Goal: Communication & Community: Answer question/provide support

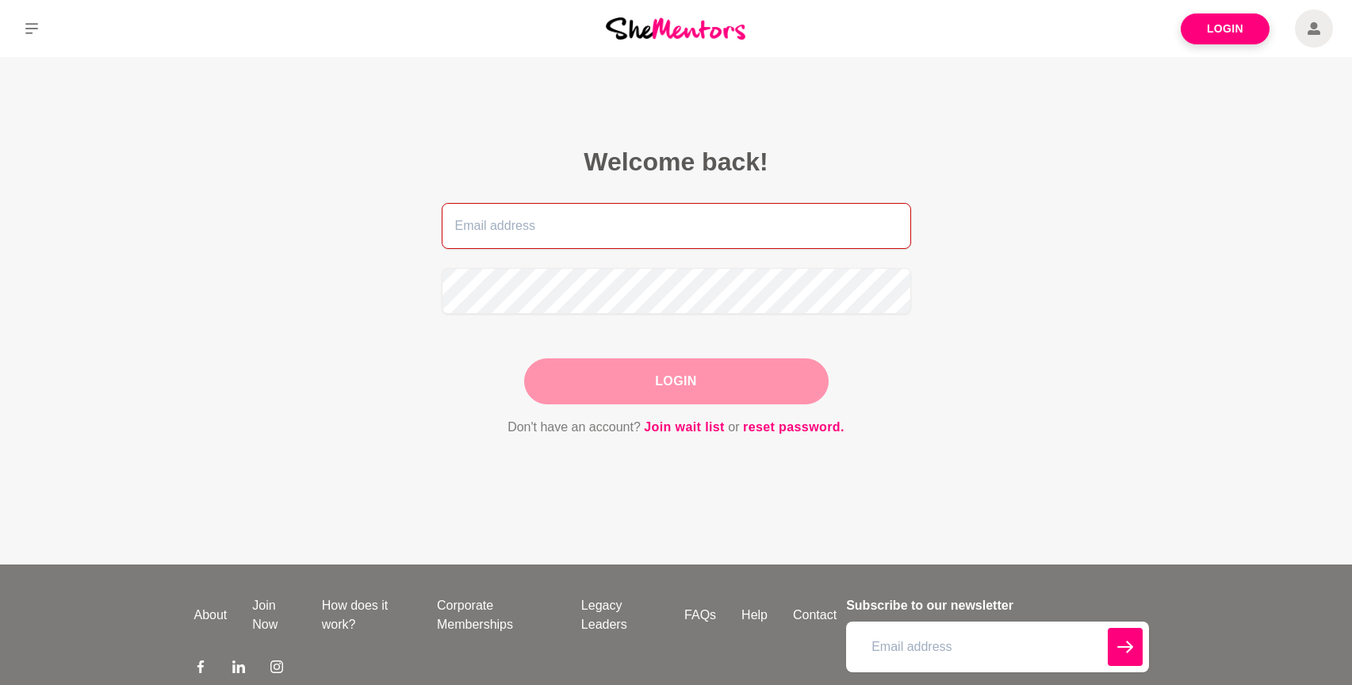
type input "[PERSON_NAME][EMAIL_ADDRESS][DOMAIN_NAME]"
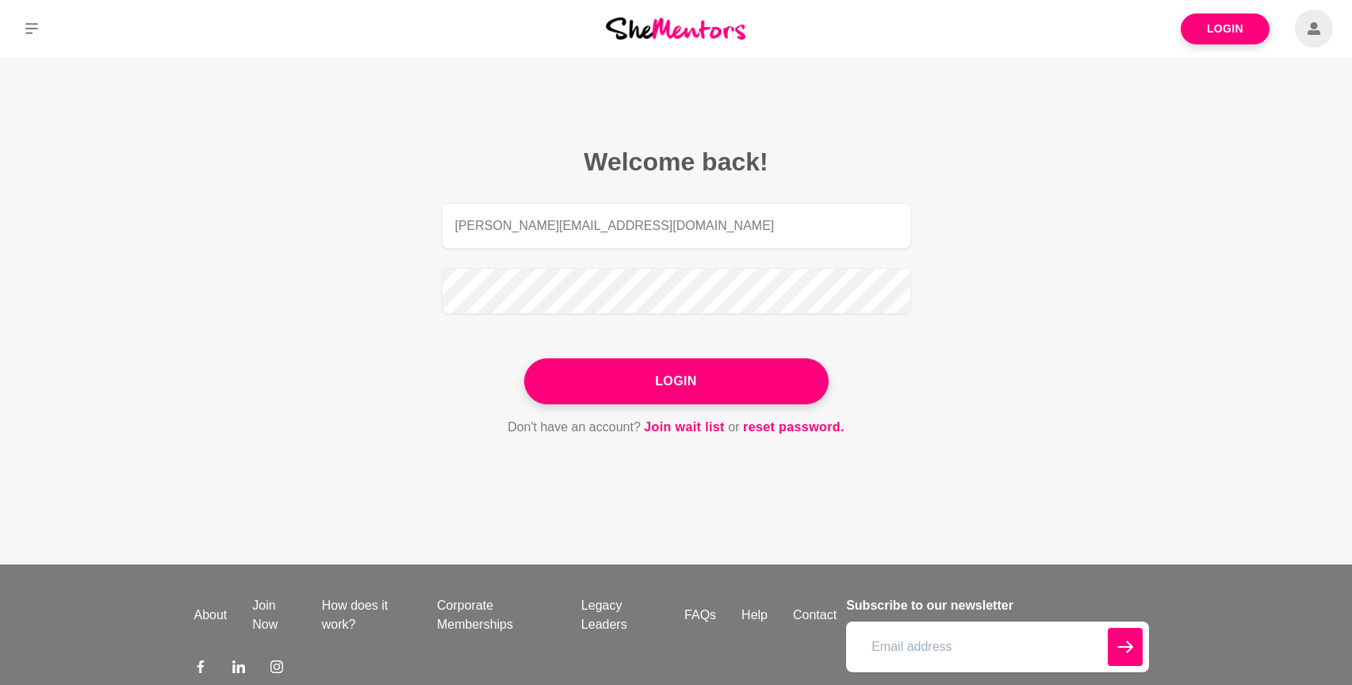
click at [690, 377] on button "Login" at bounding box center [676, 381] width 304 height 46
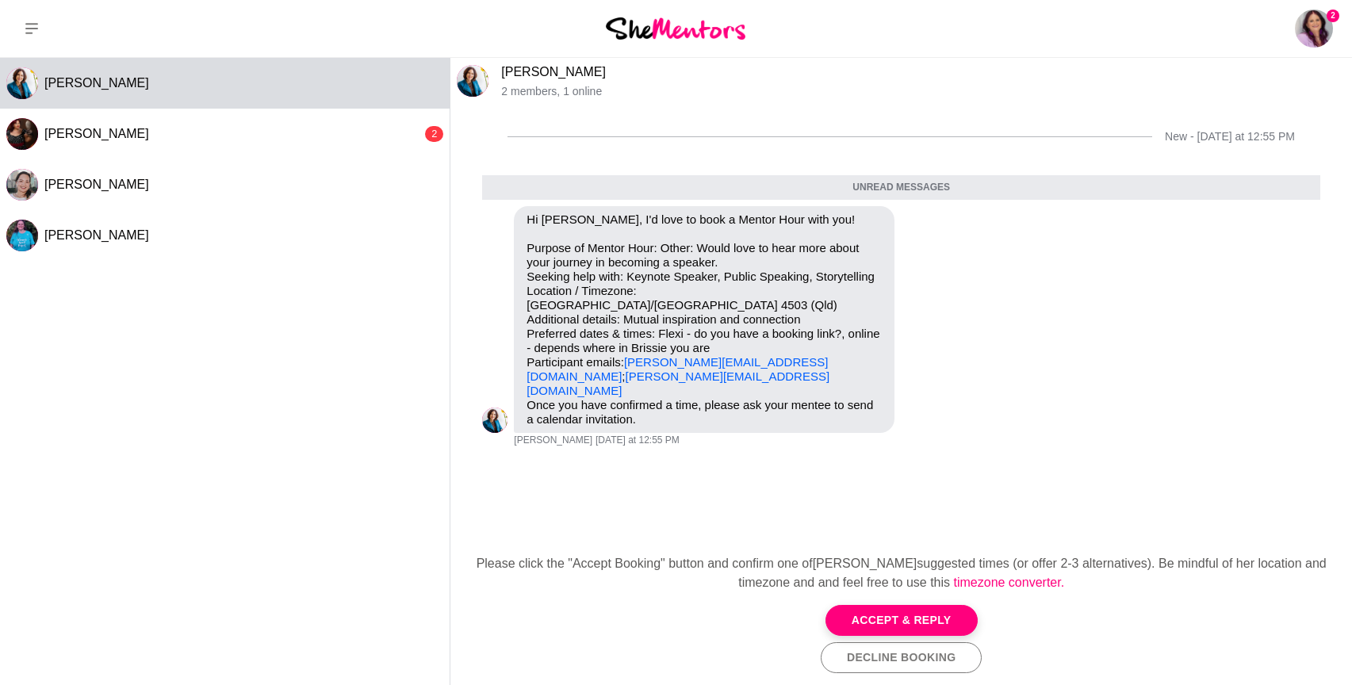
click at [902, 614] on button "Accept & Reply" at bounding box center [901, 620] width 152 height 31
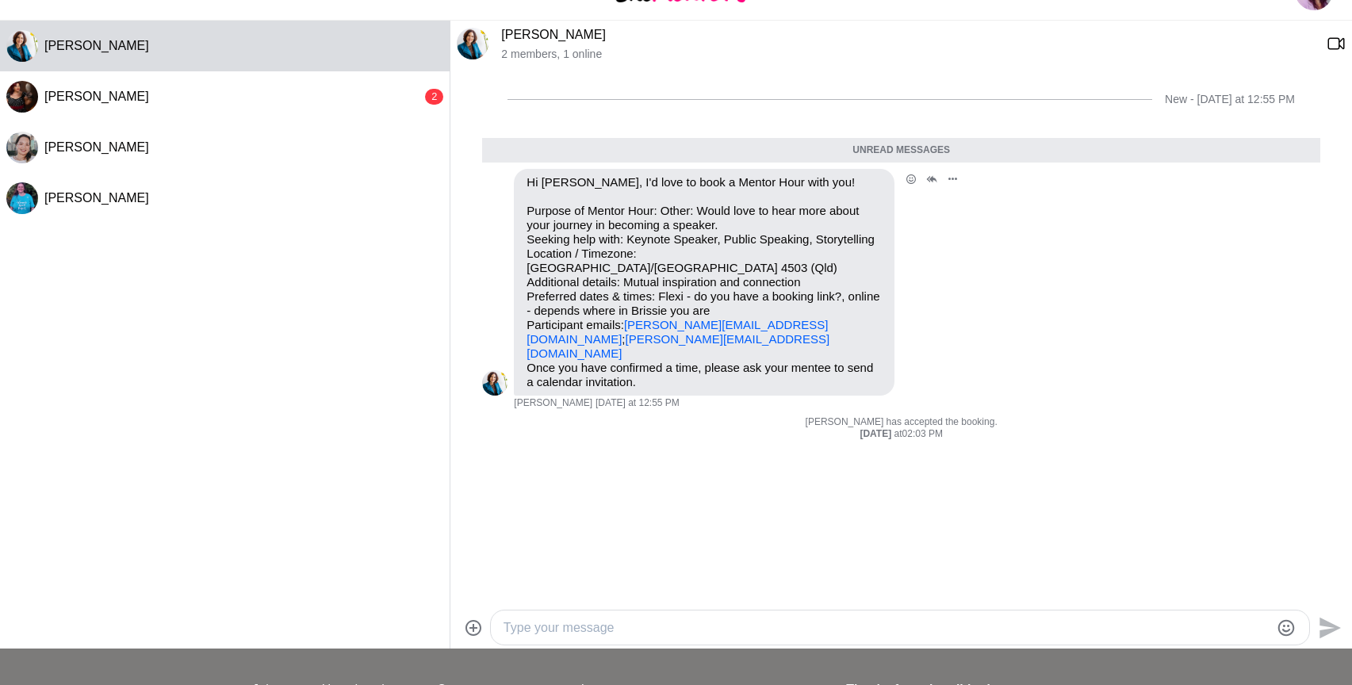
scroll to position [52, 0]
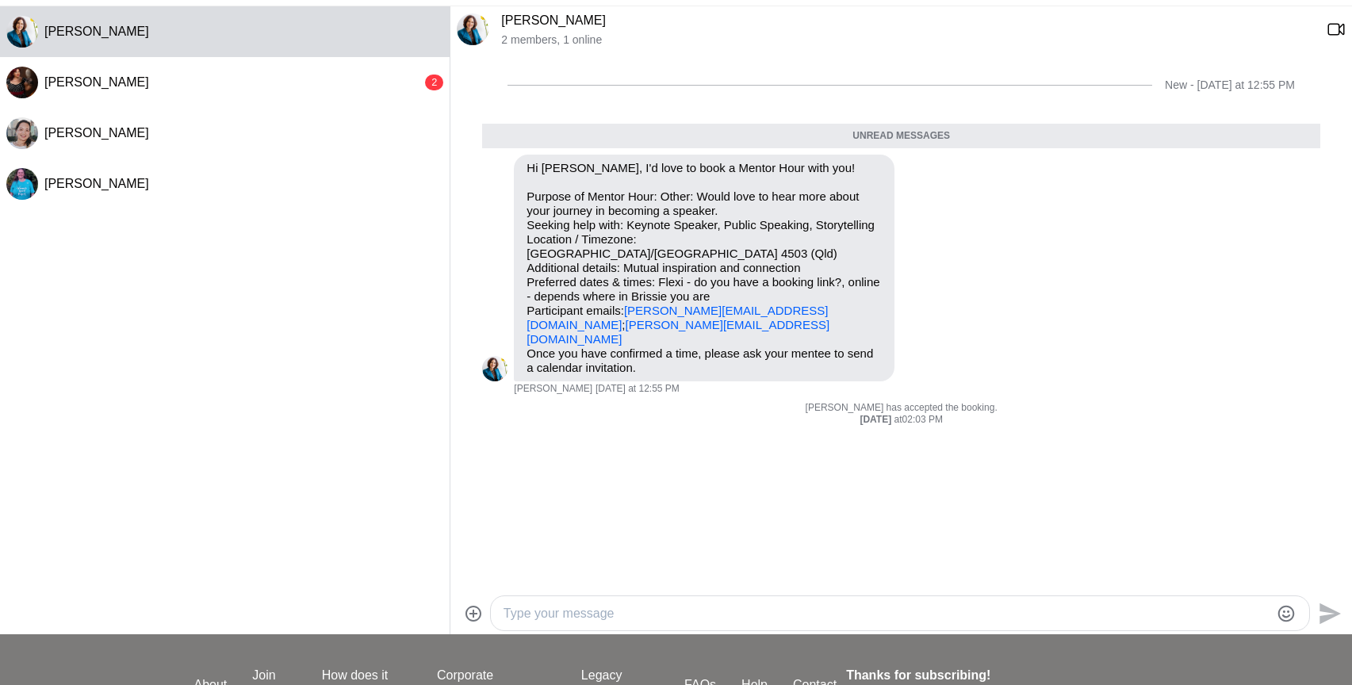
click at [553, 611] on textarea "Type your message" at bounding box center [886, 613] width 766 height 19
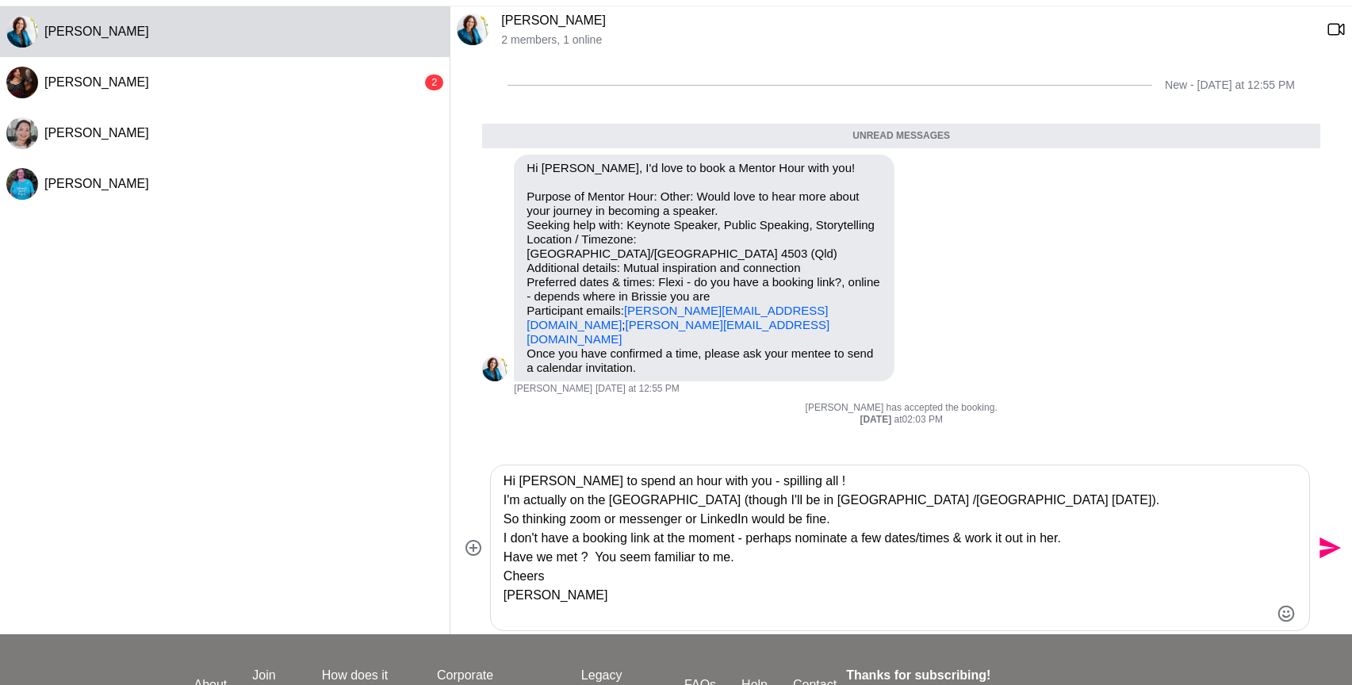
type textarea "Hi [PERSON_NAME] to spend an hour with you - spilling all ! I'm actually on the…"
click at [1322, 545] on icon "Send" at bounding box center [1329, 547] width 21 height 21
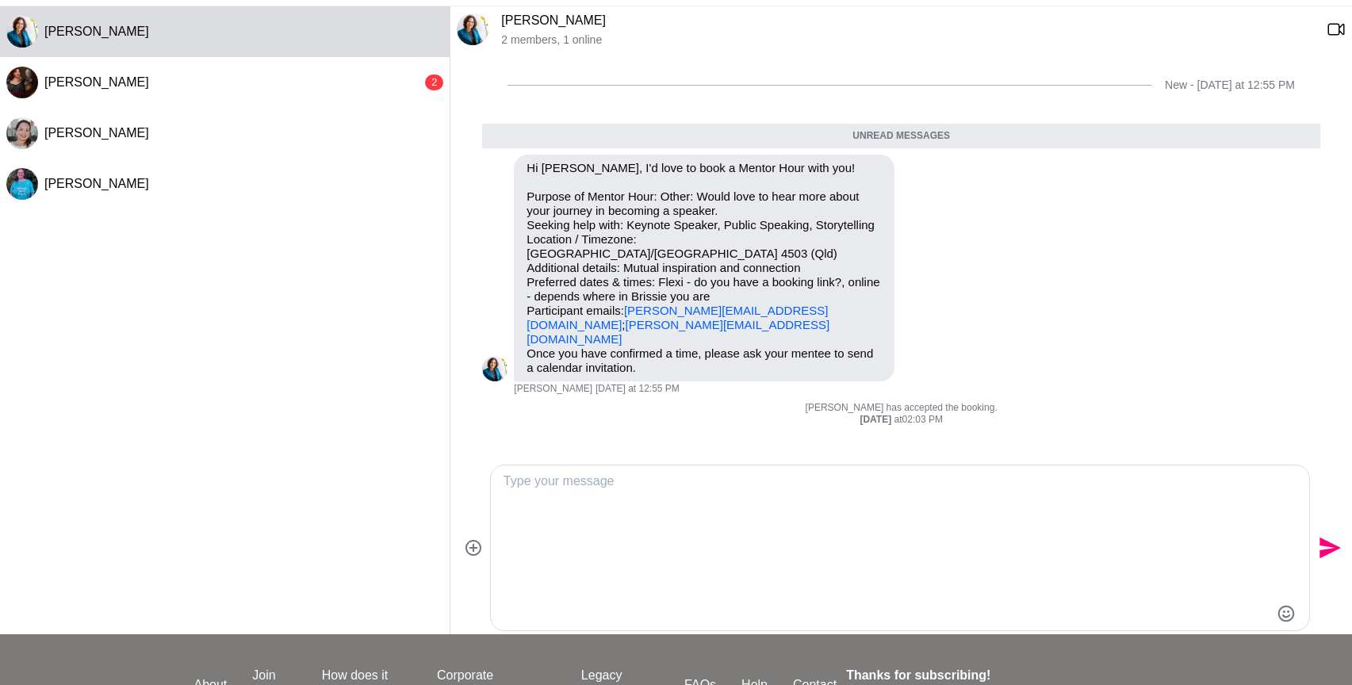
scroll to position [0, 0]
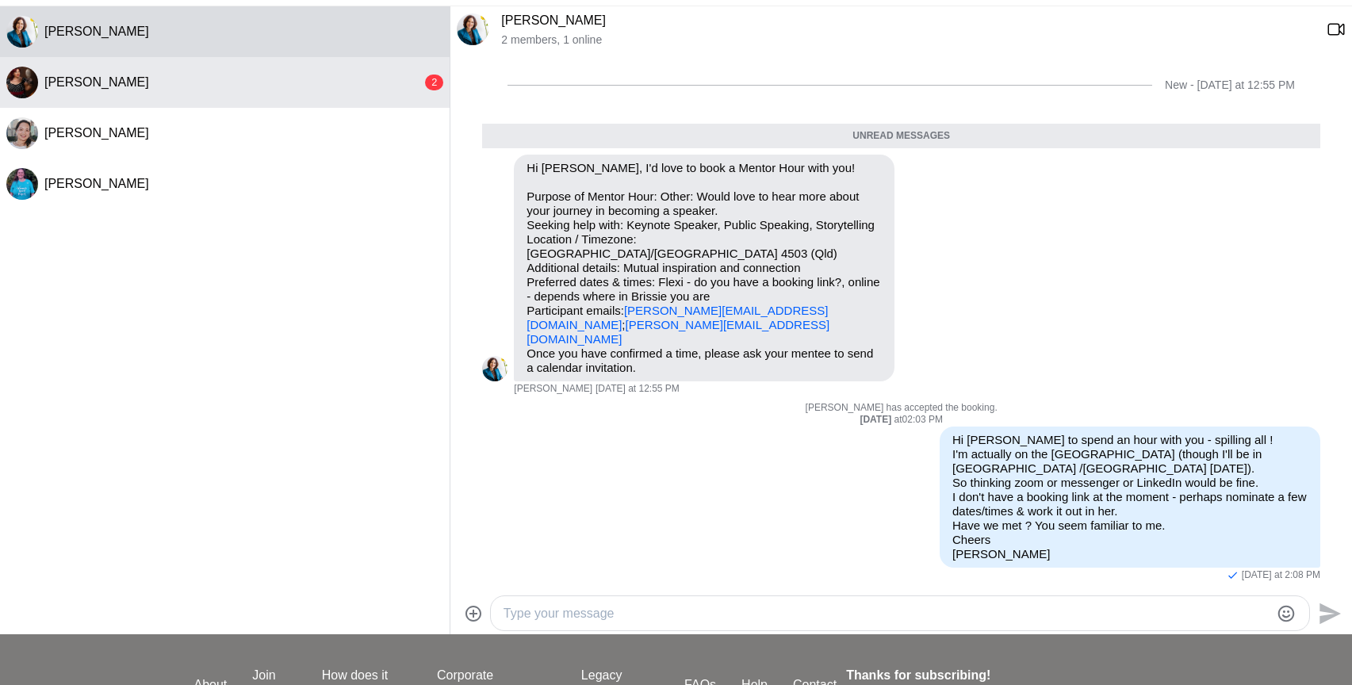
click at [132, 81] on div "[PERSON_NAME]" at bounding box center [232, 83] width 377 height 16
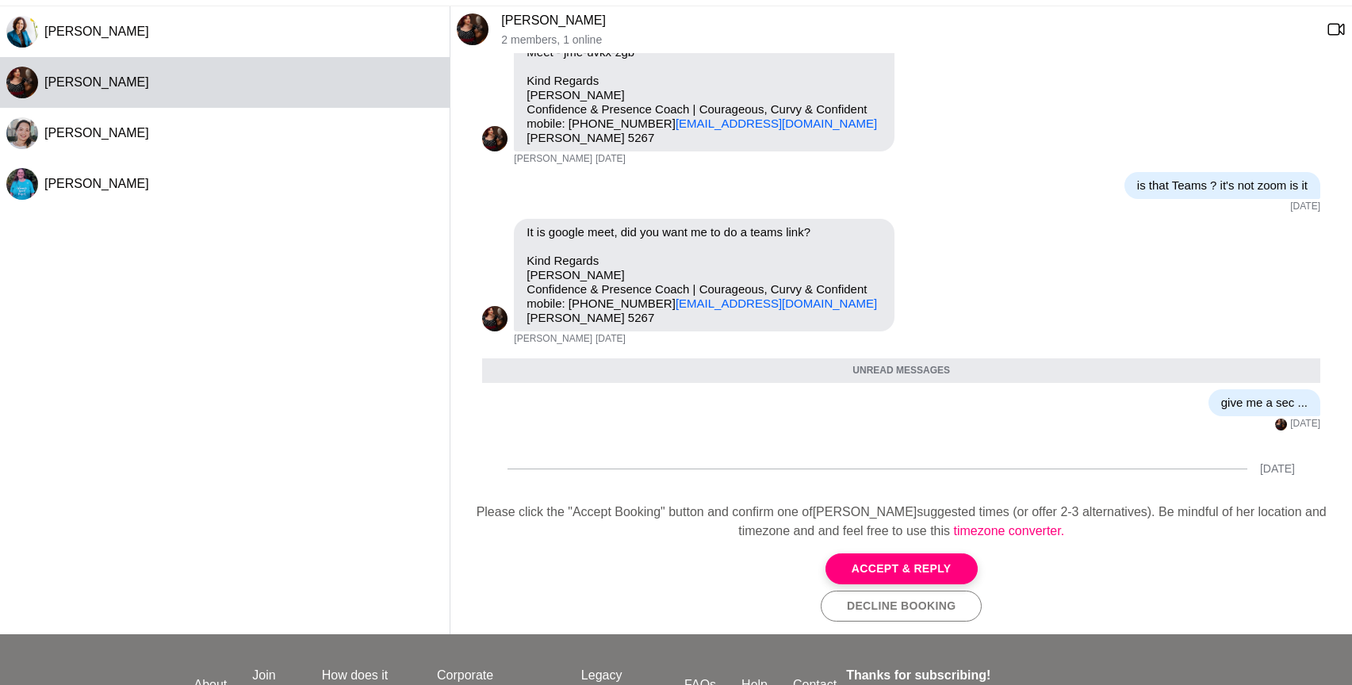
scroll to position [807, 0]
